Goal: Information Seeking & Learning: Check status

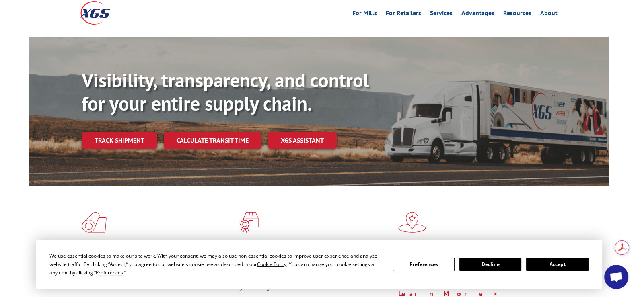
click at [547, 265] on button "Accept" at bounding box center [557, 265] width 62 height 14
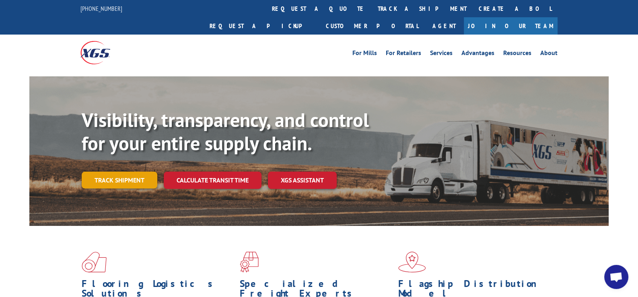
click at [133, 172] on link "Track shipment" at bounding box center [120, 180] width 76 height 17
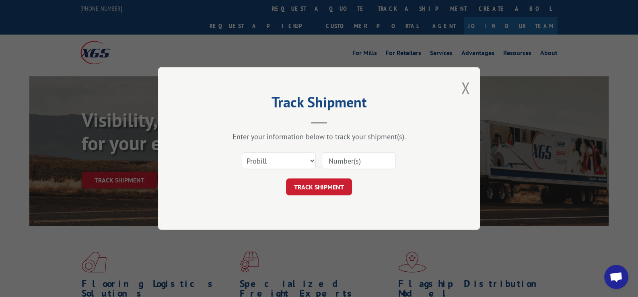
click at [336, 159] on input at bounding box center [359, 160] width 74 height 17
paste input "17690111"
type input "17690111"
click at [323, 189] on button "TRACK SHIPMENT" at bounding box center [319, 187] width 66 height 17
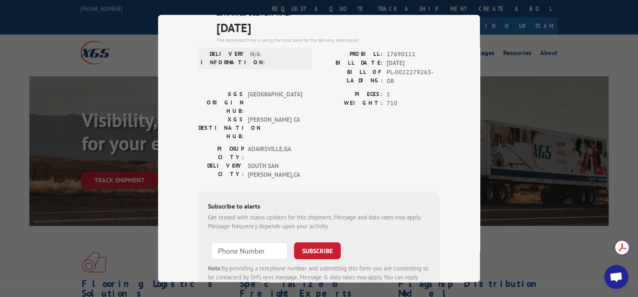
scroll to position [23, 0]
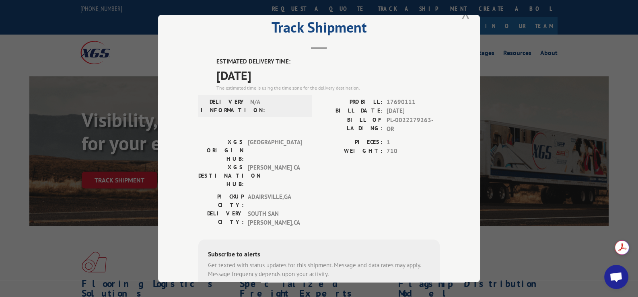
click at [461, 17] on button "Close modal" at bounding box center [465, 12] width 9 height 21
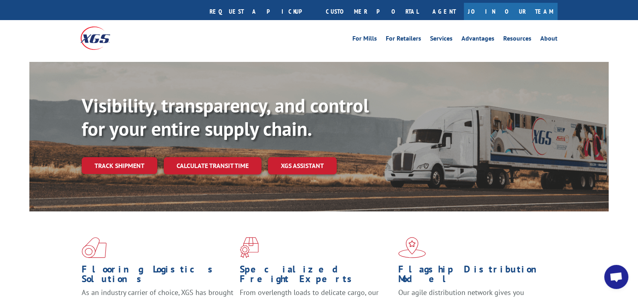
scroll to position [0, 0]
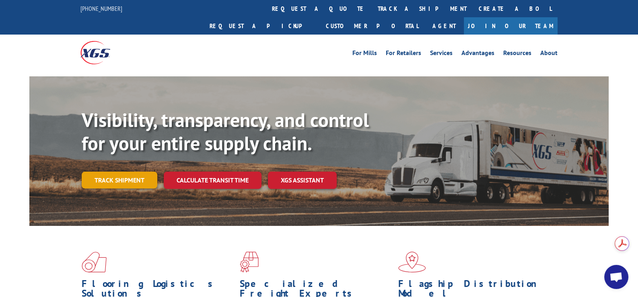
click at [119, 172] on link "Track shipment" at bounding box center [120, 180] width 76 height 17
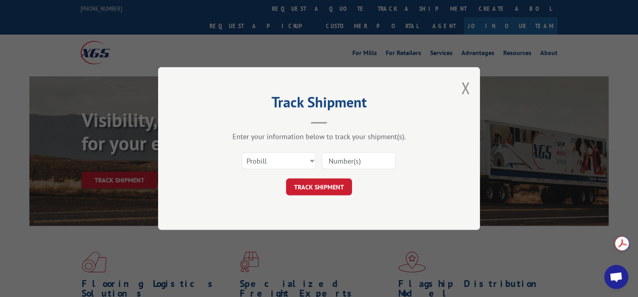
click at [339, 160] on input at bounding box center [359, 160] width 74 height 17
paste input "17690111"
type input "17690111"
click at [330, 189] on button "TRACK SHIPMENT" at bounding box center [319, 187] width 66 height 17
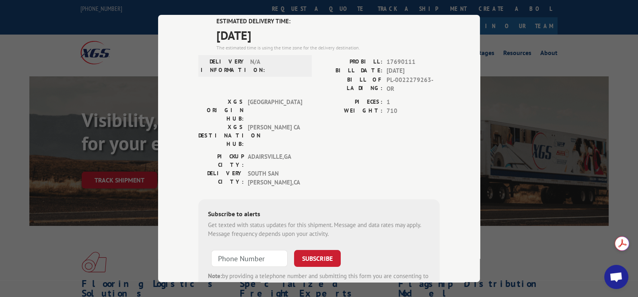
scroll to position [23, 0]
